Goal: Information Seeking & Learning: Learn about a topic

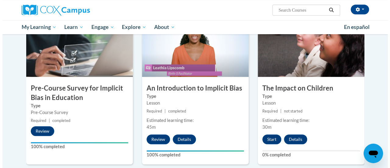
scroll to position [156, 0]
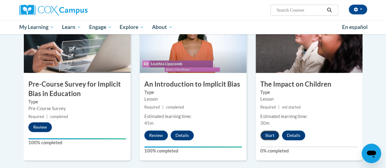
click at [264, 139] on button "Start" at bounding box center [269, 135] width 19 height 10
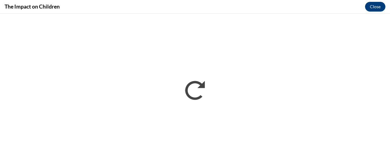
scroll to position [0, 0]
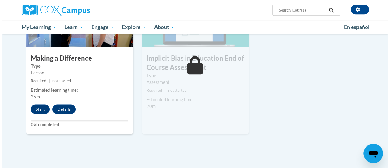
scroll to position [344, 0]
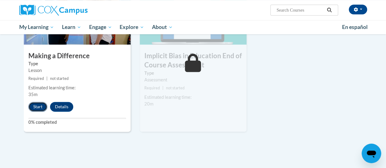
click at [38, 107] on button "Start" at bounding box center [37, 107] width 19 height 10
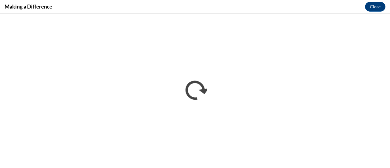
scroll to position [0, 0]
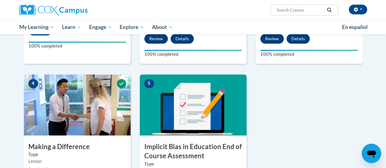
scroll to position [260, 0]
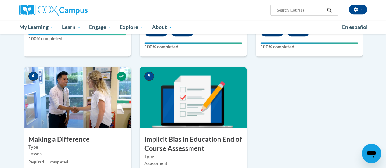
drag, startPoint x: 0, startPoint y: 0, endPoint x: 374, endPoint y: 101, distance: 387.8
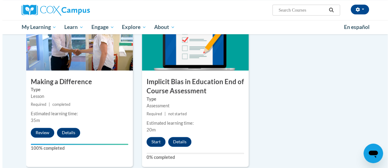
scroll to position [326, 0]
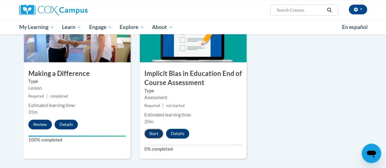
click at [157, 134] on button "Start" at bounding box center [153, 134] width 19 height 10
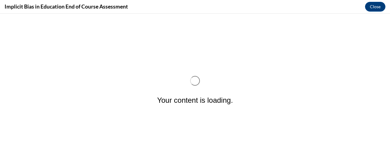
scroll to position [0, 0]
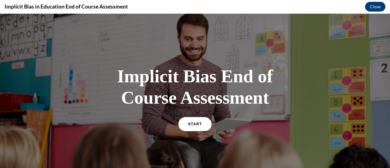
click at [188, 121] on link "START" at bounding box center [194, 124] width 33 height 14
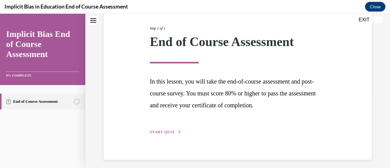
scroll to position [77, 0]
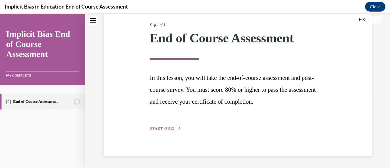
click at [160, 128] on span "START QUIZ" at bounding box center [162, 128] width 25 height 4
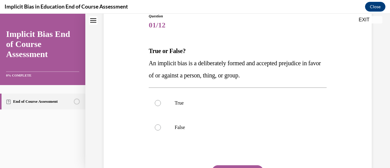
scroll to position [74, 0]
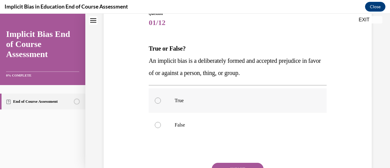
click at [158, 102] on div at bounding box center [158, 101] width 6 height 6
click at [158, 102] on input "True" at bounding box center [158, 101] width 6 height 6
radio input "true"
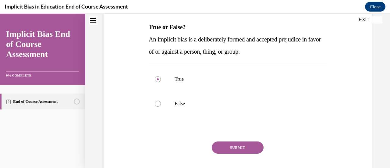
scroll to position [110, 0]
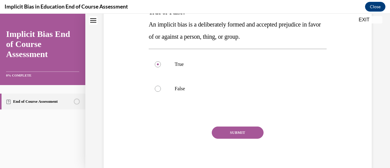
click at [246, 134] on button "SUBMIT" at bounding box center [238, 133] width 52 height 12
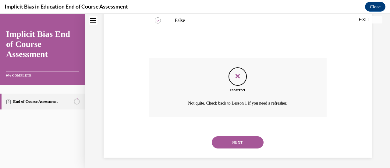
scroll to position [180, 0]
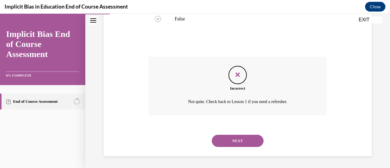
click at [240, 81] on div "Feedback" at bounding box center [238, 75] width 18 height 18
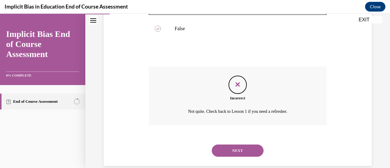
scroll to position [171, 0]
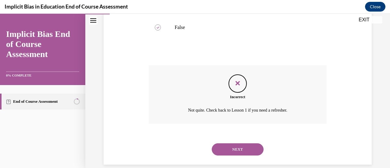
click at [222, 149] on button "NEXT" at bounding box center [238, 149] width 52 height 12
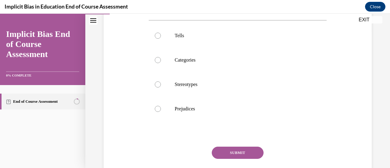
scroll to position [114, 0]
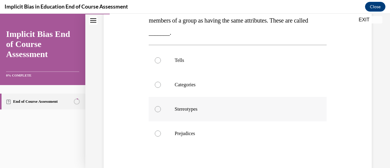
click at [164, 109] on label "Stereotypes" at bounding box center [238, 109] width 178 height 24
click at [161, 109] on input "Stereotypes" at bounding box center [158, 109] width 6 height 6
radio input "true"
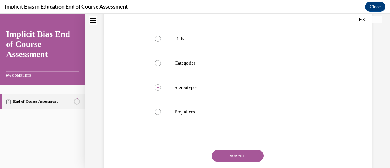
scroll to position [145, 0]
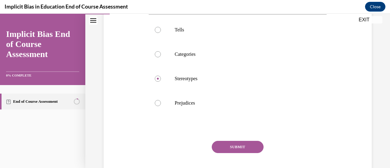
click at [232, 147] on button "SUBMIT" at bounding box center [238, 147] width 52 height 12
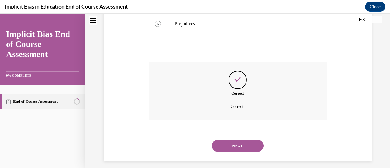
scroll to position [229, 0]
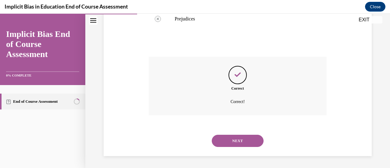
click at [224, 139] on button "NEXT" at bounding box center [238, 141] width 52 height 12
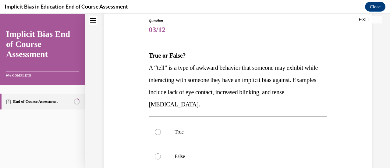
scroll to position [69, 0]
